Goal: Find specific page/section: Find specific page/section

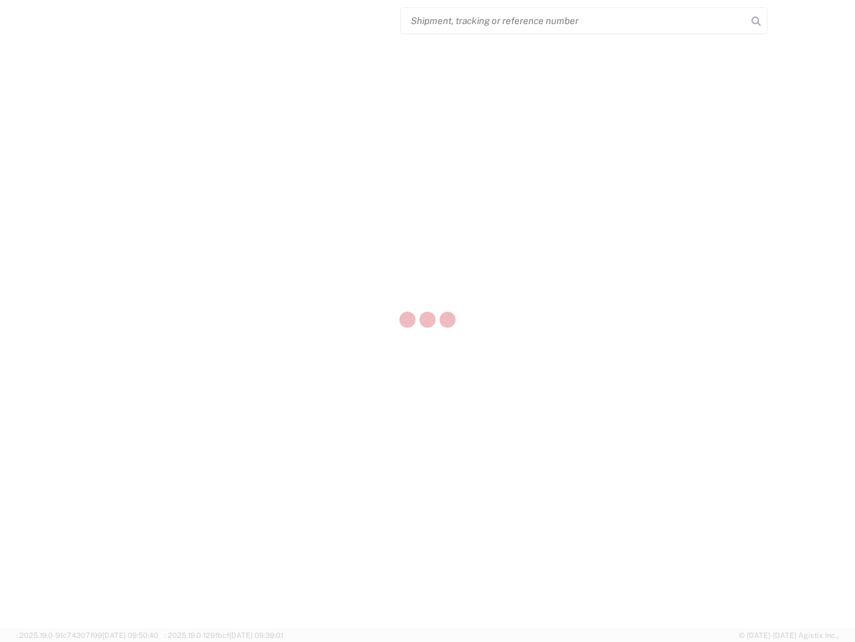
select select "US"
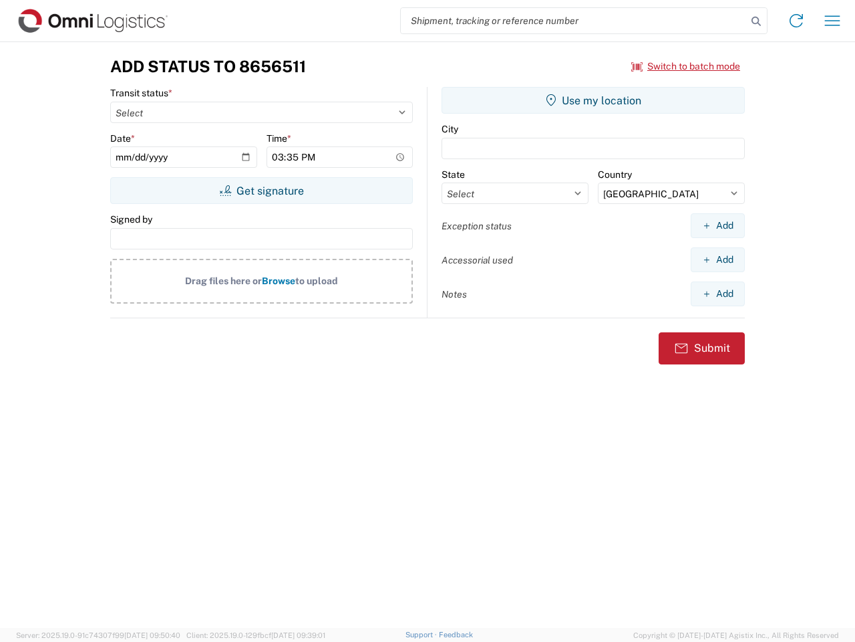
click at [574, 21] on input "search" at bounding box center [574, 20] width 346 height 25
click at [757, 21] on icon at bounding box center [756, 21] width 19 height 19
click at [797, 21] on icon at bounding box center [796, 20] width 21 height 21
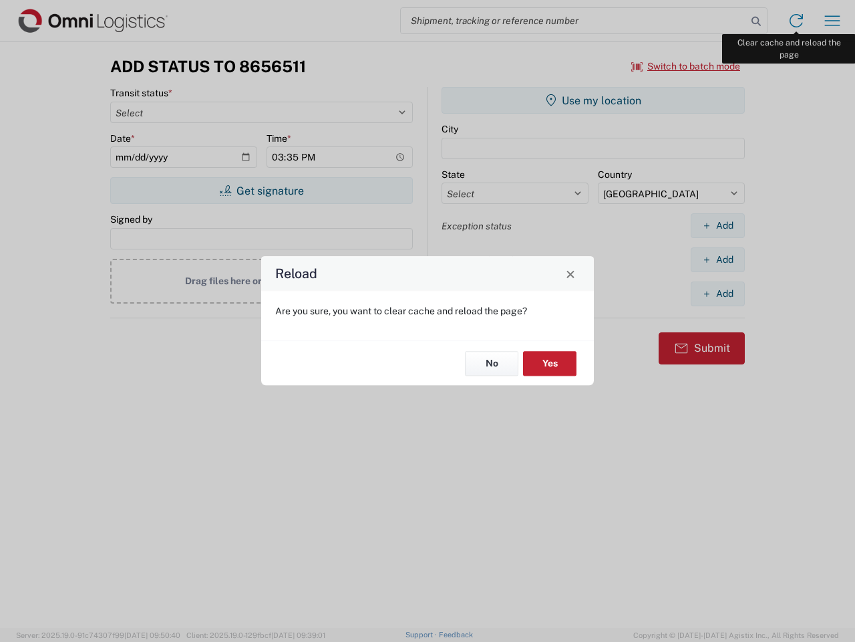
click at [833, 21] on div "Reload Are you sure, you want to clear cache and reload the page? No Yes" at bounding box center [427, 321] width 855 height 642
click at [686, 66] on div "Reload Are you sure, you want to clear cache and reload the page? No Yes" at bounding box center [427, 321] width 855 height 642
click at [261, 190] on div "Reload Are you sure, you want to clear cache and reload the page? No Yes" at bounding box center [427, 321] width 855 height 642
click at [593, 100] on div "Reload Are you sure, you want to clear cache and reload the page? No Yes" at bounding box center [427, 321] width 855 height 642
click at [718, 225] on div "Reload Are you sure, you want to clear cache and reload the page? No Yes" at bounding box center [427, 321] width 855 height 642
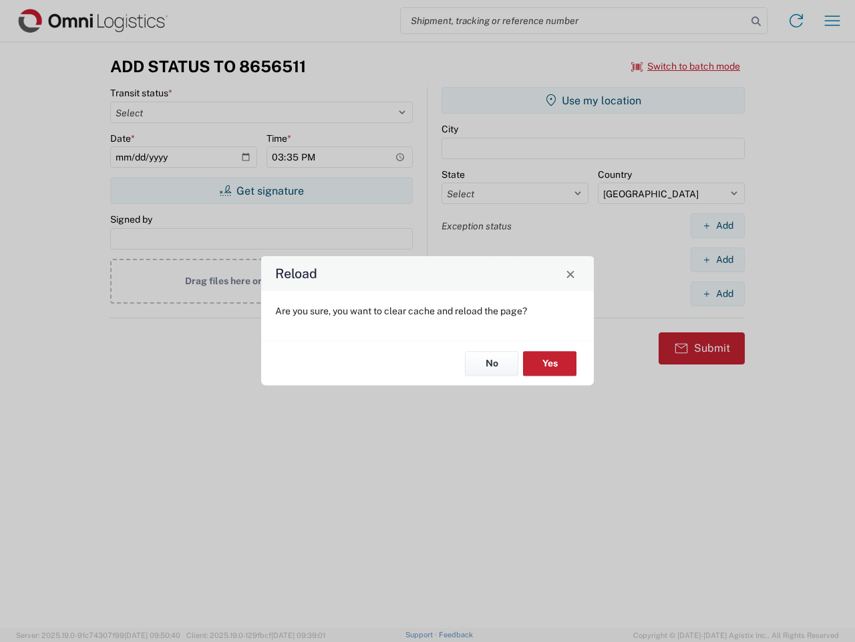
click at [718, 259] on div "Reload Are you sure, you want to clear cache and reload the page? No Yes" at bounding box center [427, 321] width 855 height 642
click at [718, 293] on div "Reload Are you sure, you want to clear cache and reload the page? No Yes" at bounding box center [427, 321] width 855 height 642
